Goal: Task Accomplishment & Management: Use online tool/utility

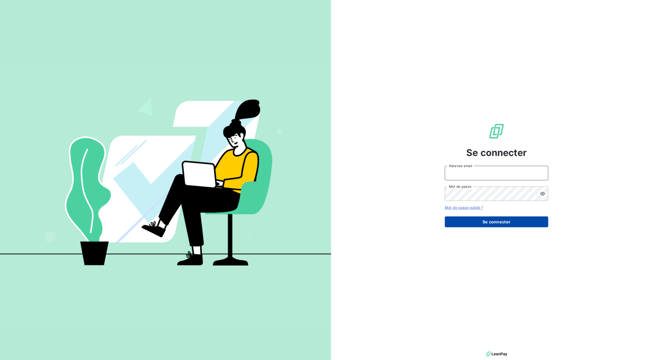
type input "[PERSON_NAME][EMAIL_ADDRESS][DOMAIN_NAME]"
click at [476, 221] on button "Se connecter" at bounding box center [496, 222] width 103 height 11
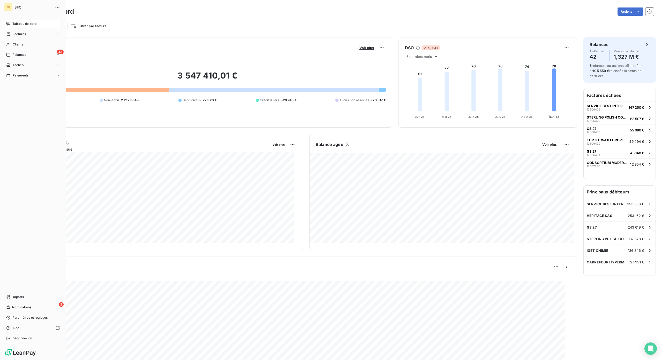
click at [16, 50] on nav "Tableau de bord Factures Clients 43 Relances Tâches Paiements" at bounding box center [33, 50] width 58 height 60
click at [18, 56] on span "Relances" at bounding box center [19, 54] width 14 height 5
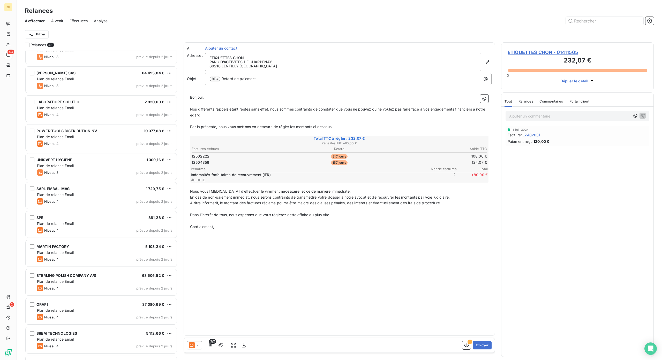
scroll to position [935, 0]
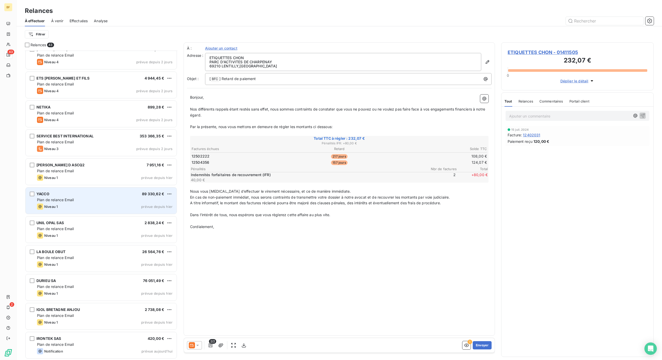
click at [66, 201] on span "Plan de relance Email" at bounding box center [55, 200] width 37 height 4
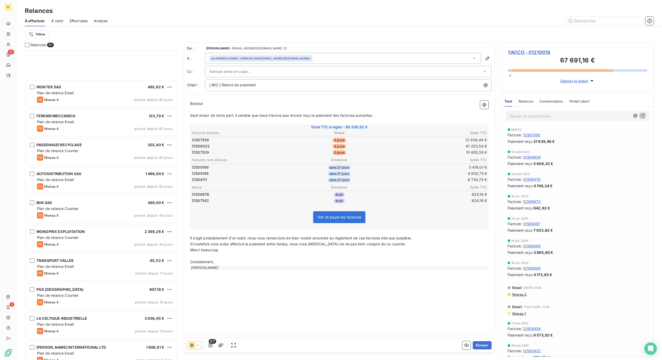
scroll to position [138, 0]
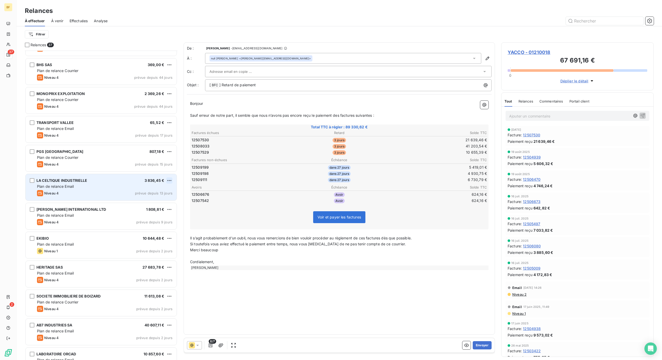
click at [172, 180] on html "BF 37 2 Relances À effectuer À venir Effectuées Analyse Filtrer Relances 37 PAS…" at bounding box center [331, 180] width 662 height 360
click at [162, 202] on div "Passer cette action" at bounding box center [147, 200] width 46 height 8
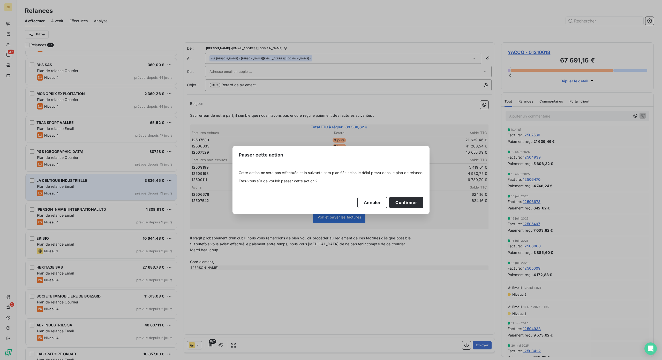
drag, startPoint x: 418, startPoint y: 203, endPoint x: 430, endPoint y: 195, distance: 14.1
click at [417, 203] on button "Confirmer" at bounding box center [406, 202] width 34 height 11
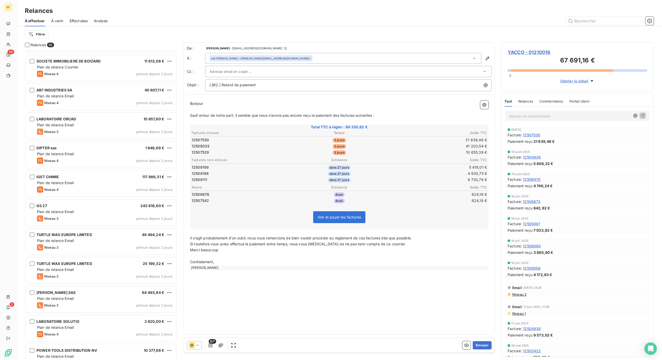
scroll to position [319, 0]
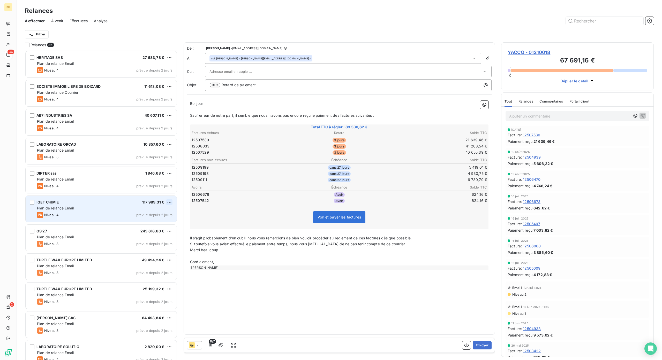
click at [172, 203] on div "IGET CHIMIE 117 989,31 € Plan de relance Email Niveau 4 prévue depuis 2 jours" at bounding box center [101, 209] width 151 height 26
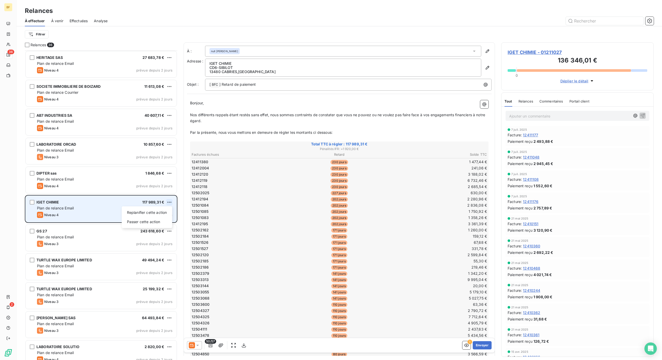
click at [168, 202] on html "BF 36 2 Relances À effectuer À venir Effectuées Analyse Filtrer Relances 36 IRO…" at bounding box center [331, 180] width 662 height 360
click at [165, 222] on div "Passer cette action" at bounding box center [147, 222] width 46 height 8
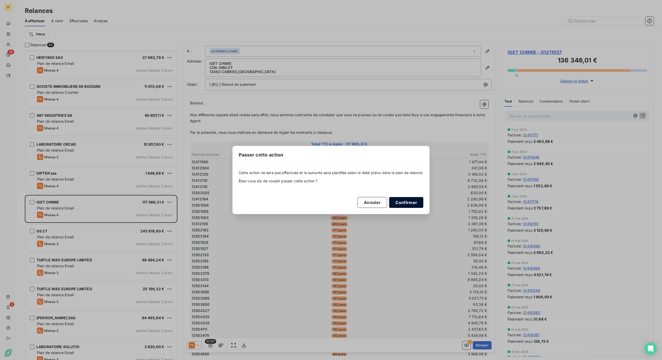
click at [399, 201] on button "Confirmer" at bounding box center [406, 202] width 34 height 11
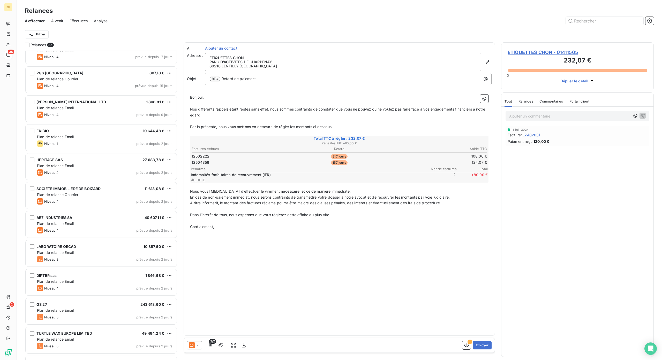
scroll to position [216, 0]
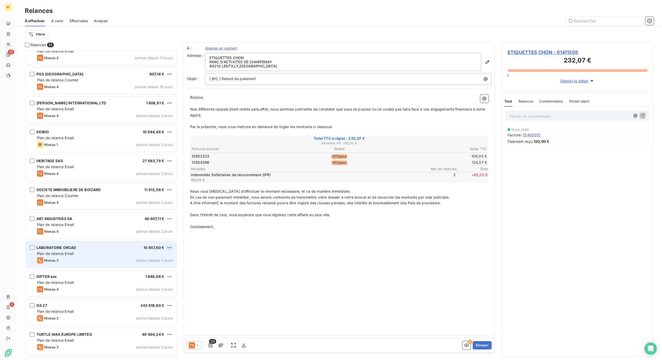
click at [171, 246] on html "BF 35 2 Relances À effectuer À venir Effectuées Analyse Filtrer Relances 35 ETI…" at bounding box center [331, 180] width 662 height 360
click at [166, 266] on div "Passer cette action" at bounding box center [147, 268] width 46 height 8
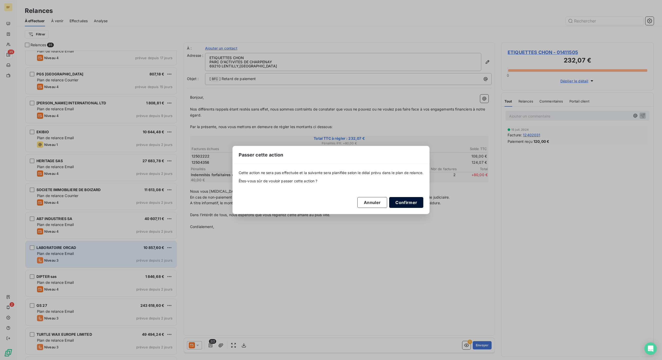
click at [407, 198] on button "Confirmer" at bounding box center [406, 202] width 34 height 11
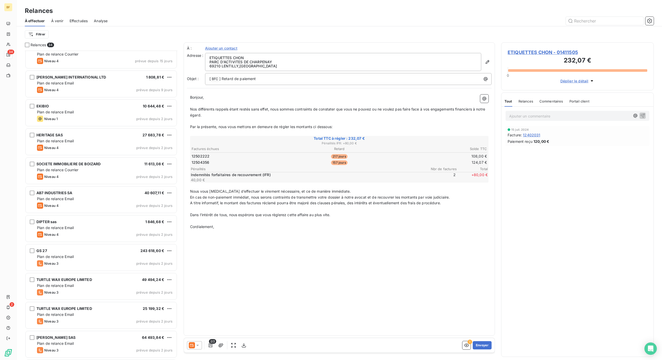
scroll to position [276, 0]
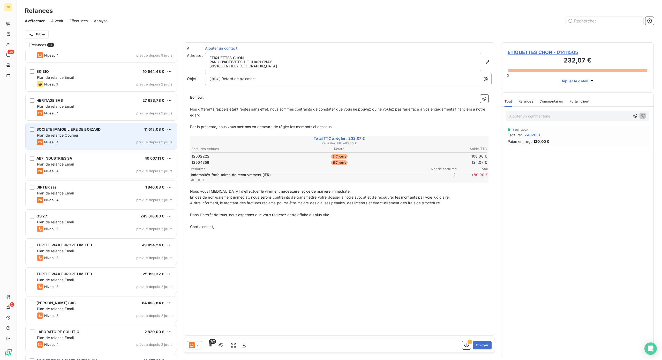
click at [173, 129] on div "SOCIETE IMMOBILIERE DE BOIZARD 11 613,08 € Plan de relance Courrier Niveau 4 pr…" at bounding box center [101, 136] width 151 height 26
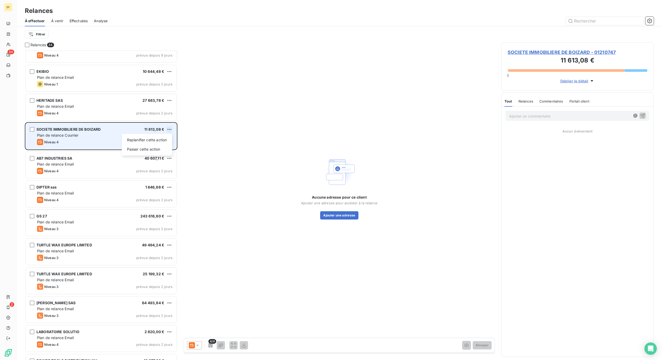
click at [170, 130] on html "BF 34 2 Relances À effectuer À venir Effectuées Analyse Filtrer Relances 34 PGS…" at bounding box center [331, 180] width 662 height 360
click at [156, 151] on div "Passer cette action" at bounding box center [147, 149] width 46 height 8
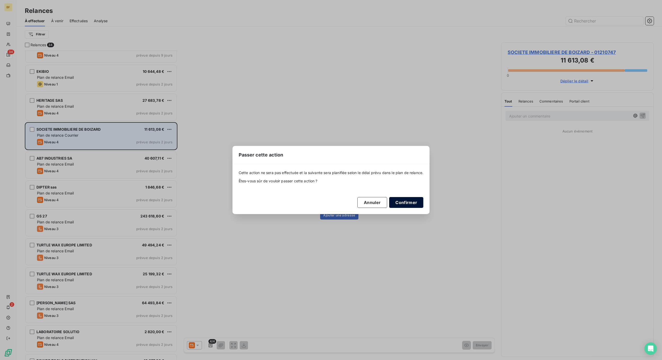
click at [411, 203] on button "Confirmer" at bounding box center [406, 202] width 34 height 11
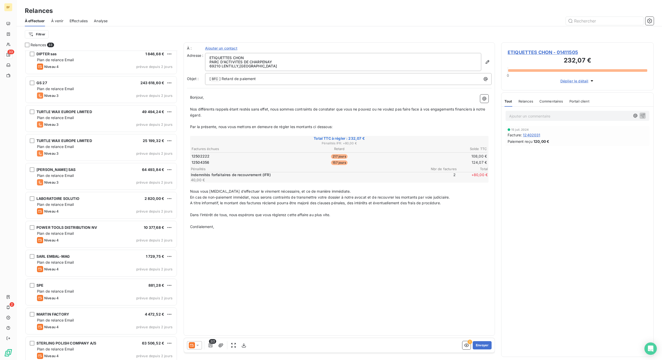
scroll to position [414, 0]
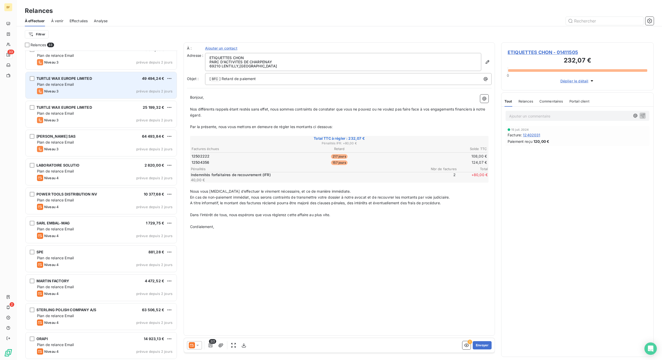
click at [98, 83] on div "Plan de relance Email" at bounding box center [104, 84] width 135 height 5
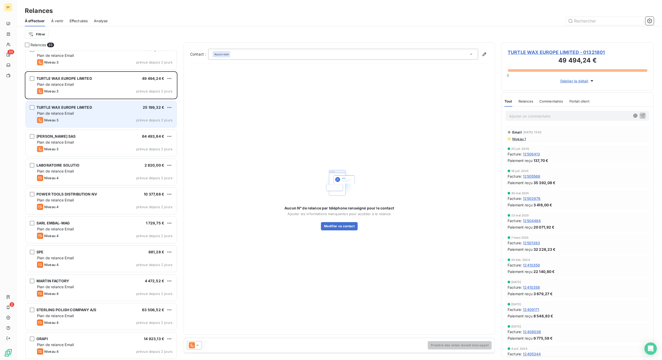
click at [94, 114] on div "Plan de relance Email" at bounding box center [104, 113] width 135 height 5
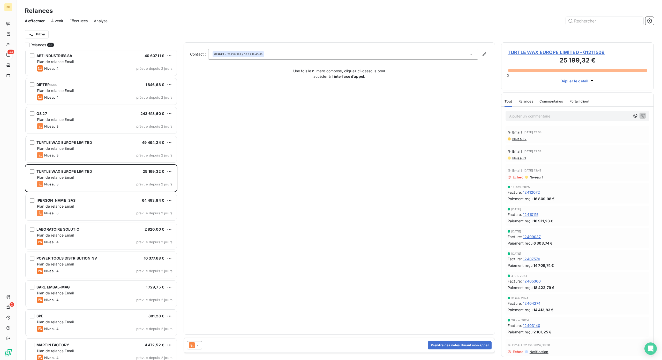
scroll to position [336, 0]
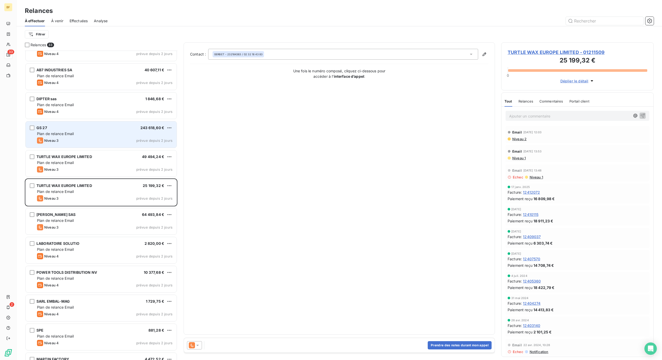
click at [173, 126] on div "GS 27 243 618,60 € Plan de relance Email Niveau 3 prévue depuis 2 jours" at bounding box center [101, 135] width 151 height 26
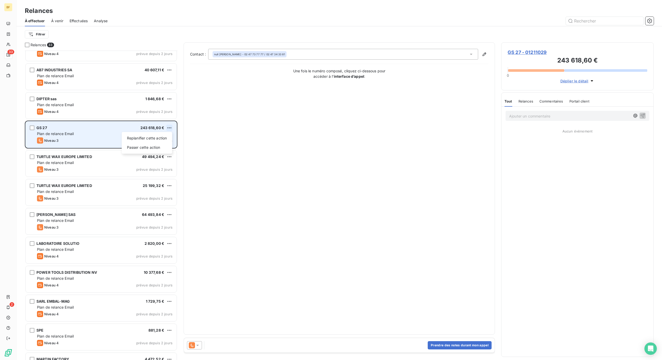
click at [169, 127] on html "BF 33 2 Relances À effectuer À venir Effectuées Analyse Filtrer Relances 33 IRO…" at bounding box center [331, 180] width 662 height 360
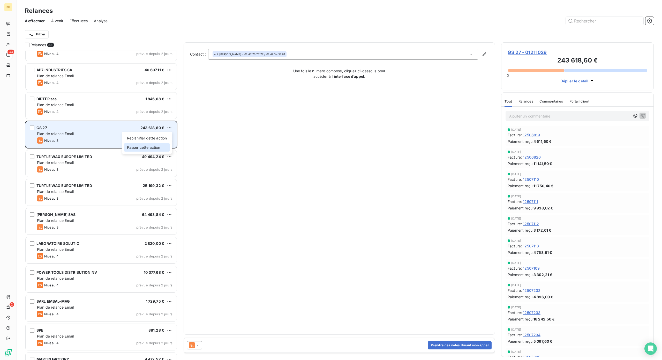
click at [158, 148] on div "Passer cette action" at bounding box center [147, 147] width 46 height 8
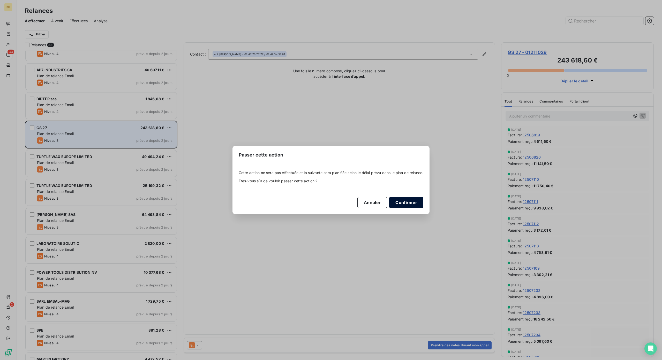
click at [408, 199] on button "Confirmer" at bounding box center [406, 202] width 34 height 11
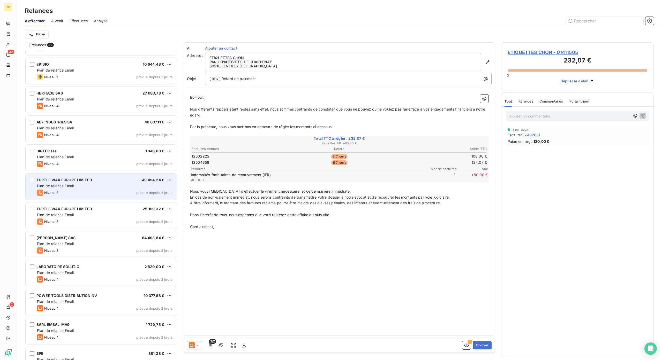
scroll to position [232, 0]
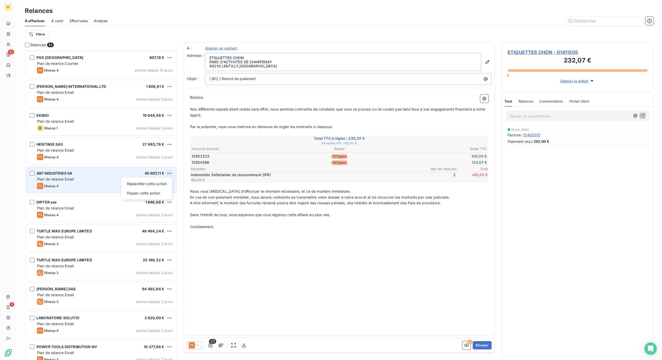
click at [169, 173] on html "BF 32 2 Relances À effectuer À venir Effectuées Analyse Filtrer Relances 32 ETI…" at bounding box center [331, 180] width 662 height 360
click at [162, 194] on div "Passer cette action" at bounding box center [147, 193] width 46 height 8
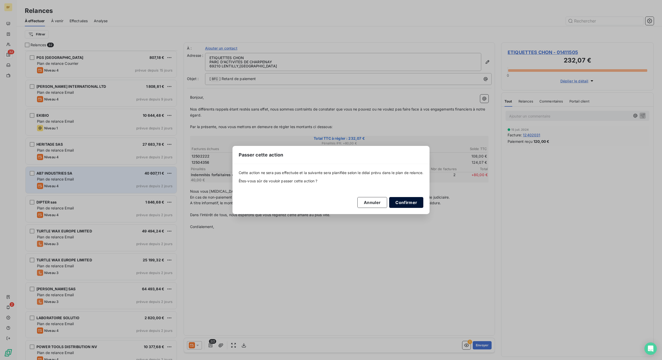
click at [407, 203] on button "Confirmer" at bounding box center [406, 202] width 34 height 11
